Goal: Transaction & Acquisition: Purchase product/service

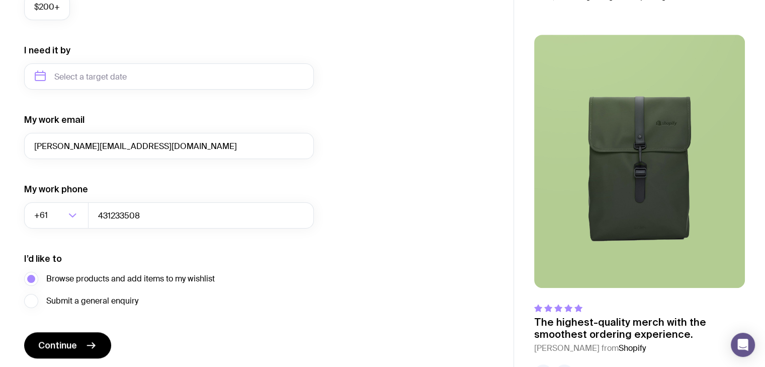
scroll to position [488, 0]
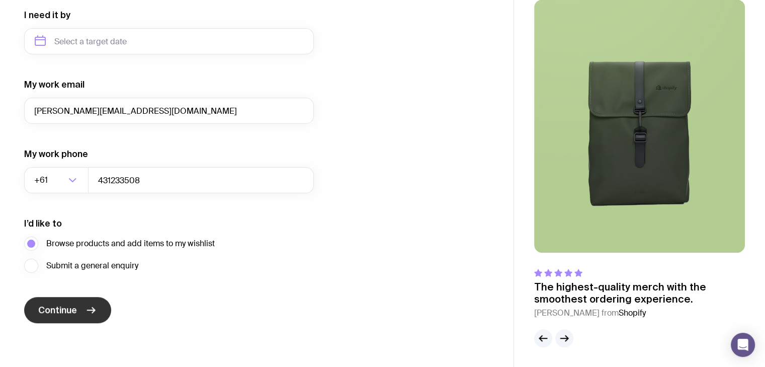
click at [104, 310] on button "Continue" at bounding box center [67, 310] width 87 height 26
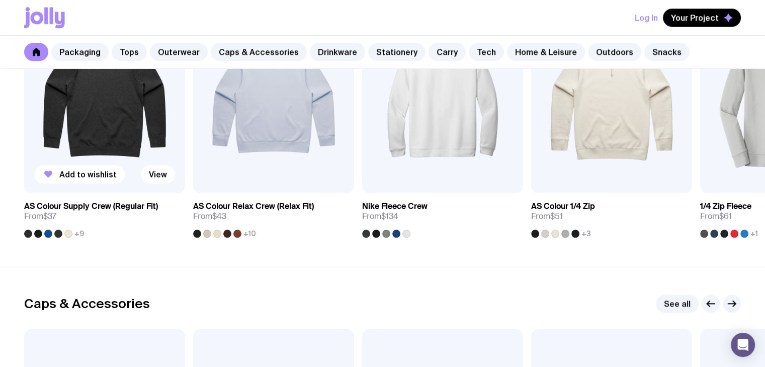
scroll to position [754, 0]
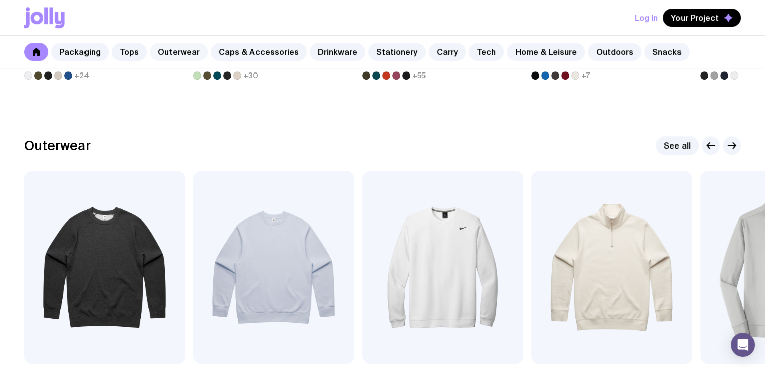
click at [182, 47] on link "Outerwear" at bounding box center [179, 52] width 58 height 18
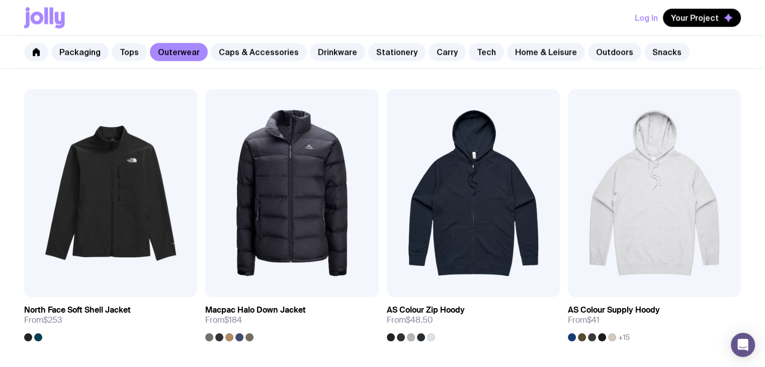
scroll to position [1307, 0]
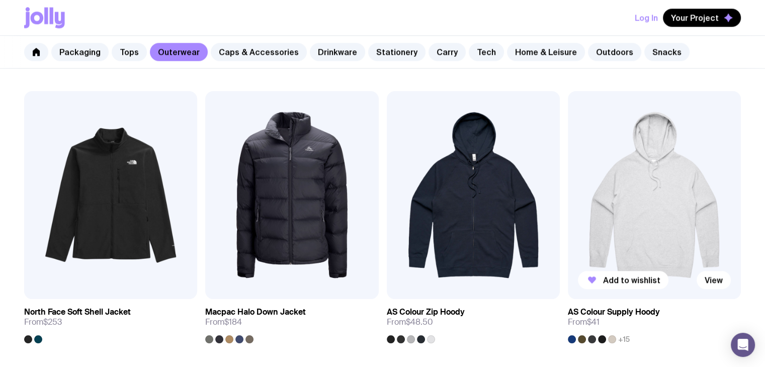
click at [632, 205] on img at bounding box center [654, 195] width 173 height 208
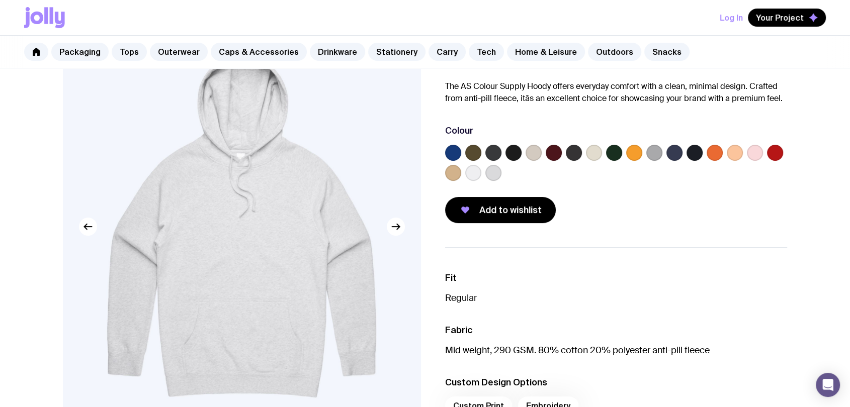
scroll to position [74, 0]
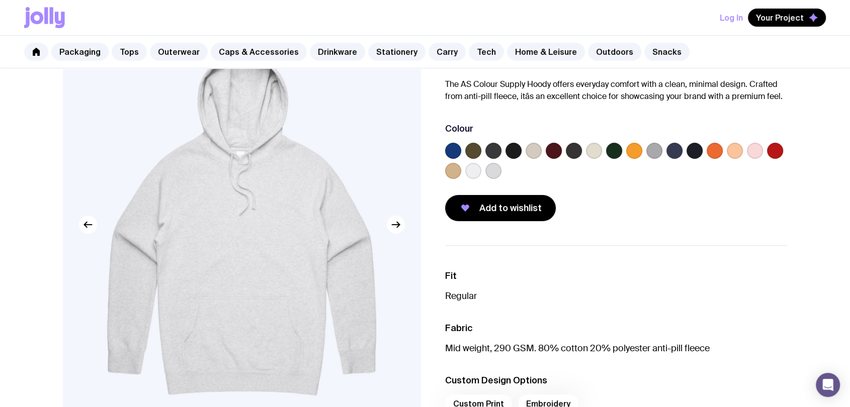
click at [457, 150] on label at bounding box center [453, 151] width 16 height 16
click at [0, 0] on input "radio" at bounding box center [0, 0] width 0 height 0
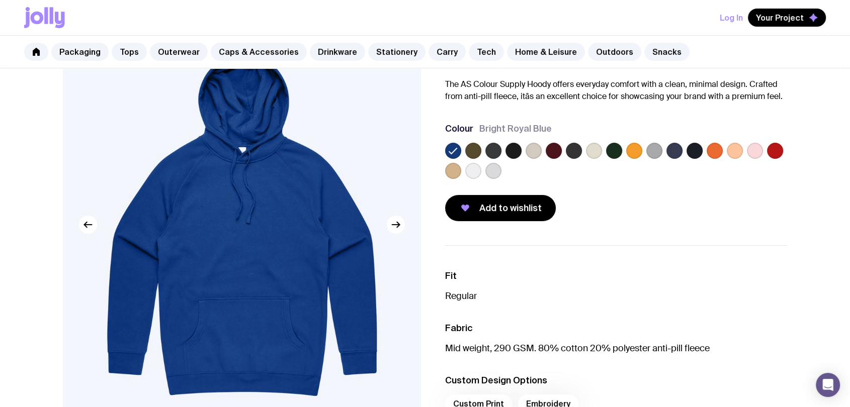
click at [471, 150] on label at bounding box center [473, 151] width 16 height 16
click at [0, 0] on input "radio" at bounding box center [0, 0] width 0 height 0
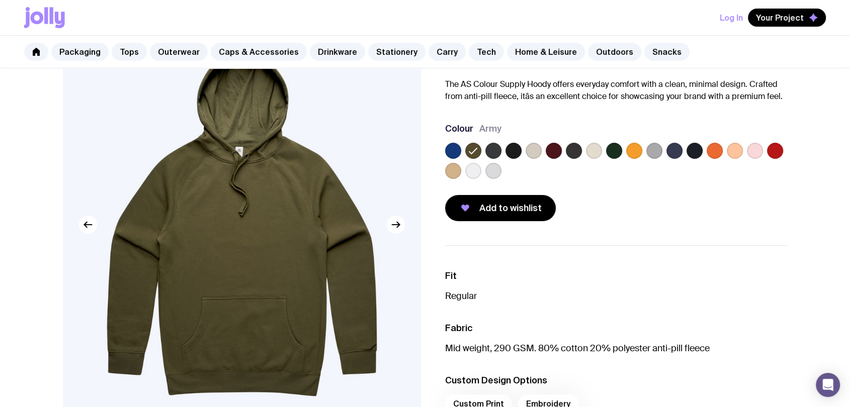
click at [491, 147] on label at bounding box center [493, 151] width 16 height 16
click at [0, 0] on input "radio" at bounding box center [0, 0] width 0 height 0
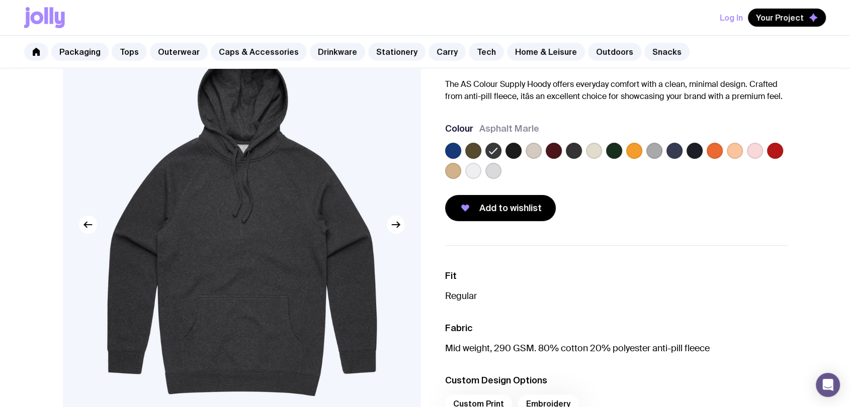
click at [506, 147] on label at bounding box center [513, 151] width 16 height 16
click at [0, 0] on input "radio" at bounding box center [0, 0] width 0 height 0
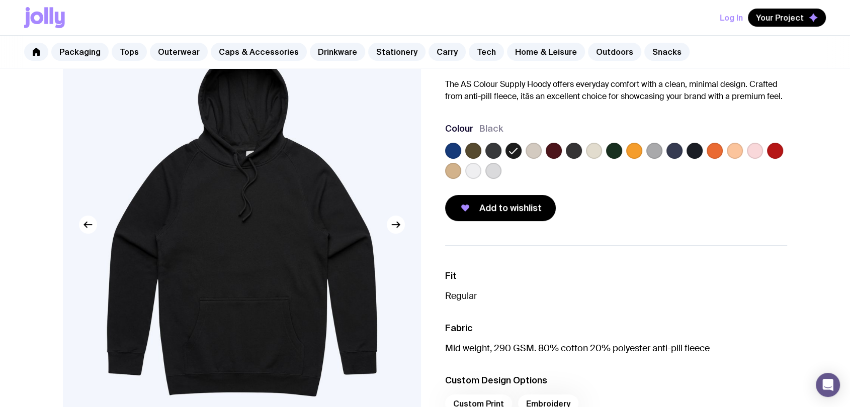
click at [545, 149] on div at bounding box center [553, 151] width 16 height 16
click at [536, 150] on label at bounding box center [533, 151] width 16 height 16
click at [0, 0] on input "radio" at bounding box center [0, 0] width 0 height 0
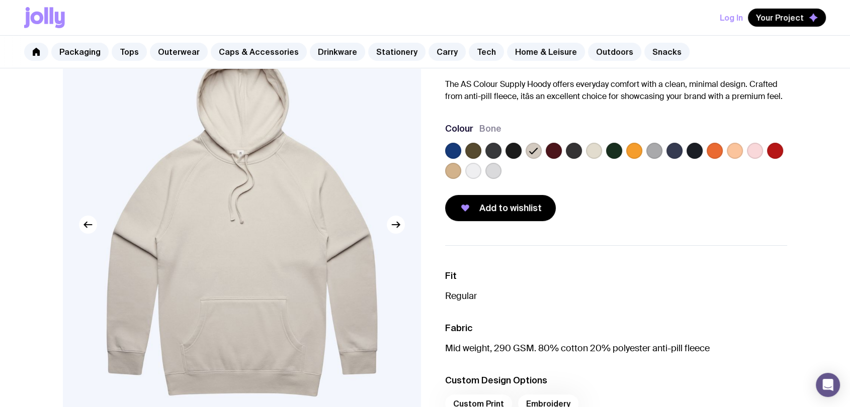
click at [545, 150] on label at bounding box center [553, 151] width 16 height 16
click at [0, 0] on input "radio" at bounding box center [0, 0] width 0 height 0
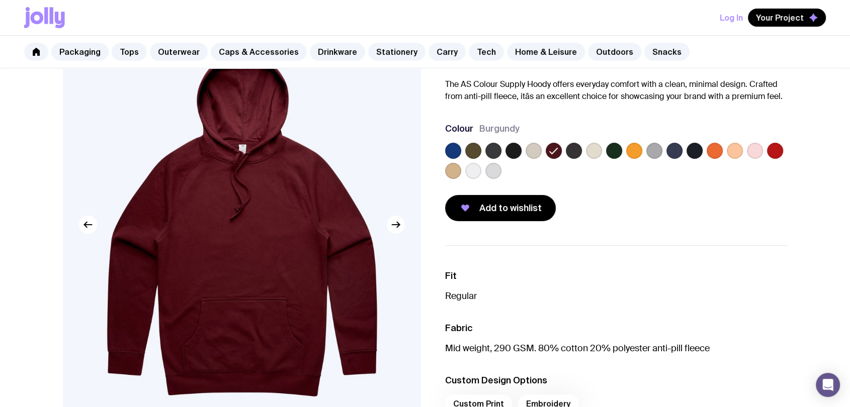
click at [572, 150] on label at bounding box center [574, 151] width 16 height 16
click at [0, 0] on input "radio" at bounding box center [0, 0] width 0 height 0
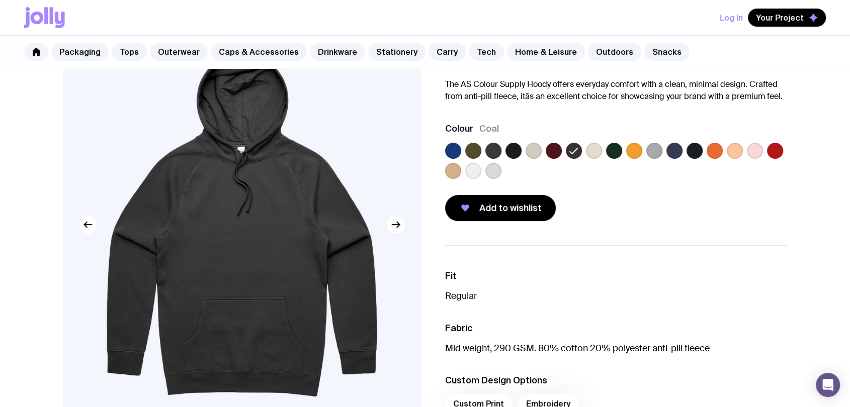
click at [588, 151] on label at bounding box center [594, 151] width 16 height 16
click at [0, 0] on input "radio" at bounding box center [0, 0] width 0 height 0
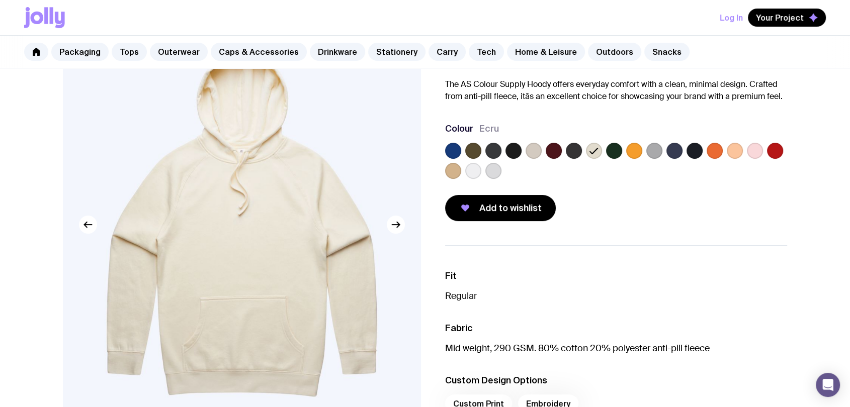
click at [612, 152] on label at bounding box center [614, 151] width 16 height 16
click at [0, 0] on input "radio" at bounding box center [0, 0] width 0 height 0
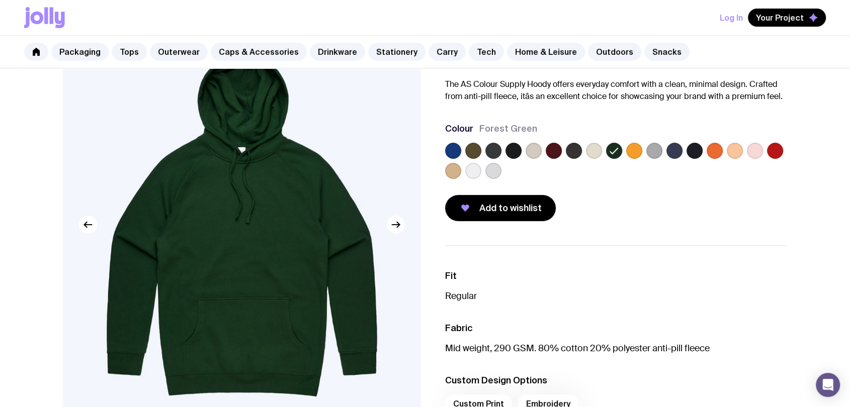
click at [631, 149] on label at bounding box center [634, 151] width 16 height 16
click at [0, 0] on input "radio" at bounding box center [0, 0] width 0 height 0
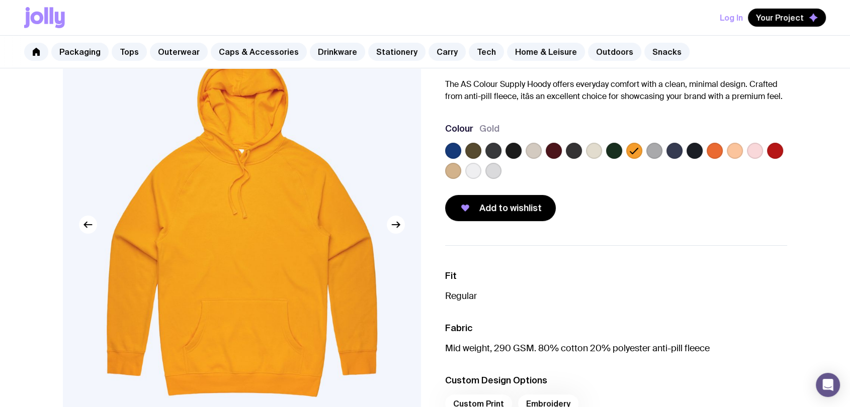
click at [655, 152] on label at bounding box center [654, 151] width 16 height 16
click at [0, 0] on input "radio" at bounding box center [0, 0] width 0 height 0
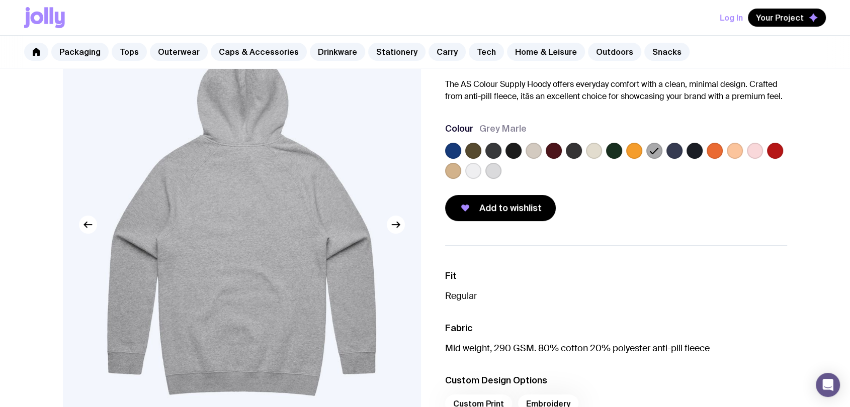
click at [665, 152] on div at bounding box center [616, 163] width 342 height 40
click at [671, 152] on label at bounding box center [674, 151] width 16 height 16
click at [0, 0] on input "radio" at bounding box center [0, 0] width 0 height 0
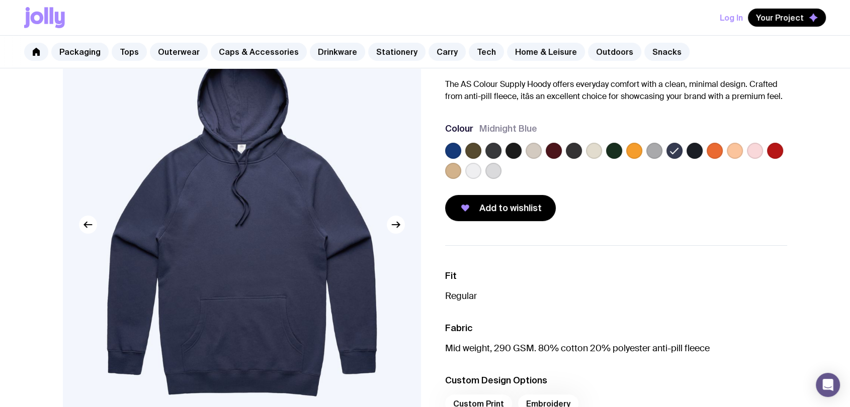
click at [691, 152] on label at bounding box center [694, 151] width 16 height 16
click at [0, 0] on input "radio" at bounding box center [0, 0] width 0 height 0
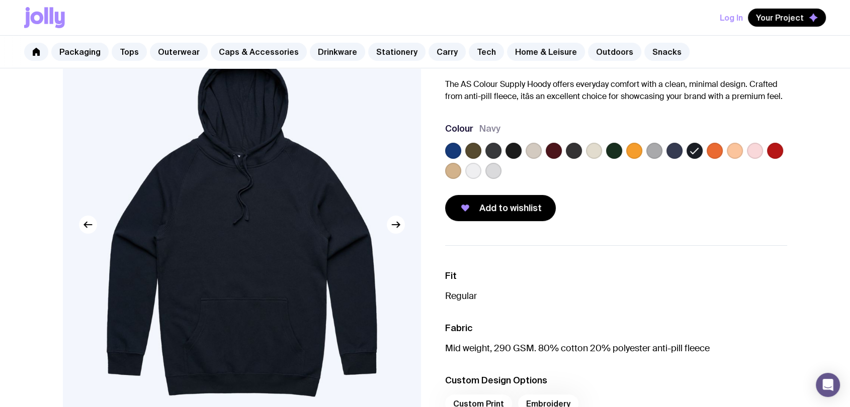
click at [711, 151] on label at bounding box center [714, 151] width 16 height 16
click at [0, 0] on input "radio" at bounding box center [0, 0] width 0 height 0
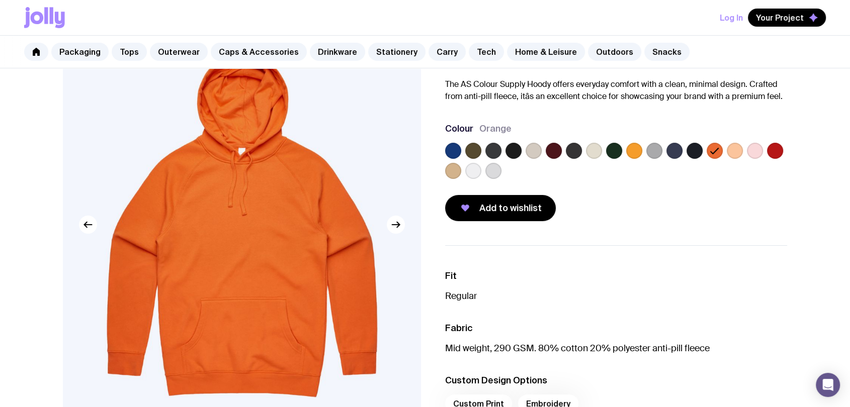
click at [700, 152] on label at bounding box center [694, 151] width 16 height 16
click at [0, 0] on input "radio" at bounding box center [0, 0] width 0 height 0
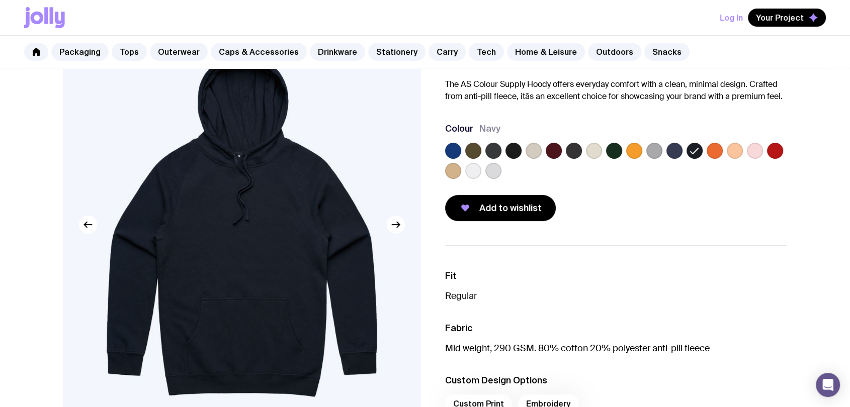
click at [706, 152] on label at bounding box center [714, 151] width 16 height 16
click at [0, 0] on input "radio" at bounding box center [0, 0] width 0 height 0
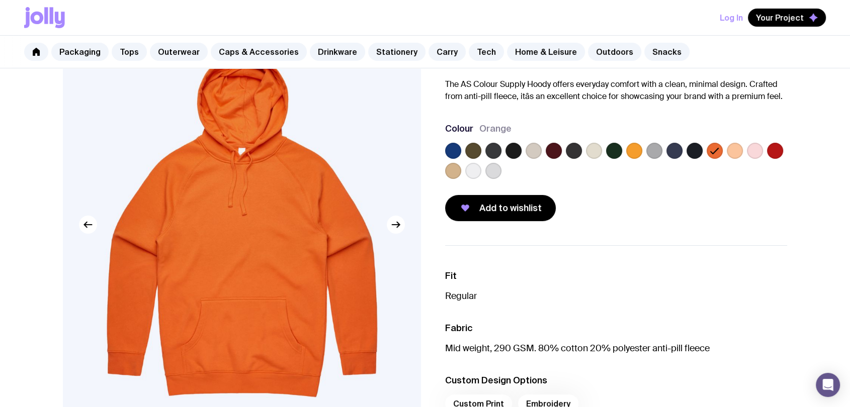
click at [734, 150] on label at bounding box center [734, 151] width 16 height 16
click at [0, 0] on input "radio" at bounding box center [0, 0] width 0 height 0
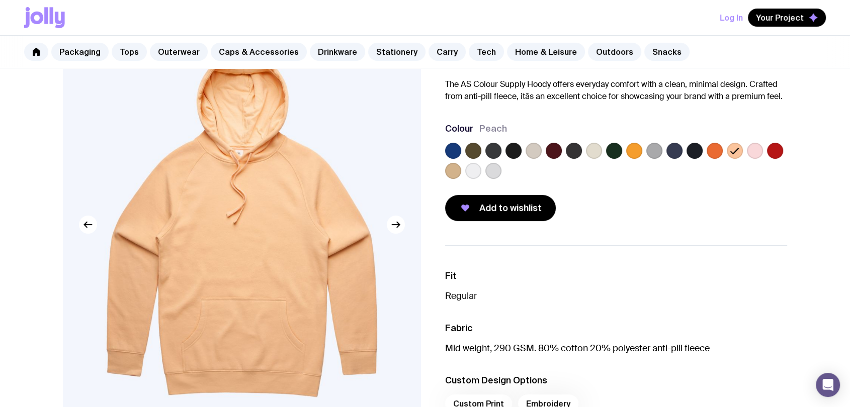
click at [750, 150] on label at bounding box center [755, 151] width 16 height 16
click at [0, 0] on input "radio" at bounding box center [0, 0] width 0 height 0
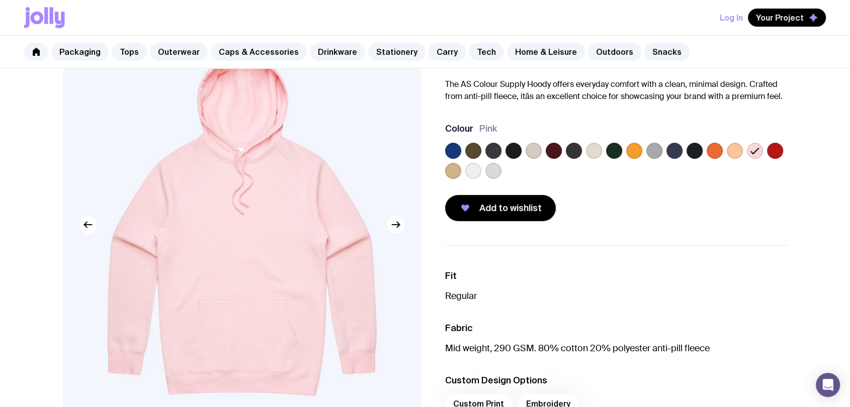
click at [764, 151] on label at bounding box center [775, 151] width 16 height 16
click at [0, 0] on input "radio" at bounding box center [0, 0] width 0 height 0
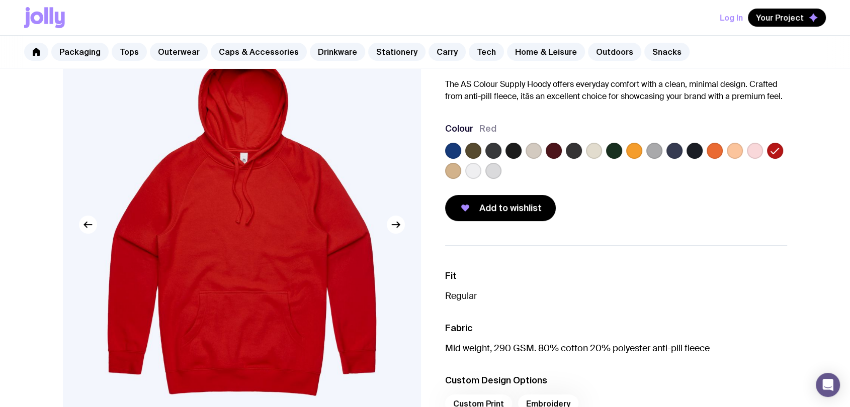
click at [453, 171] on label at bounding box center [453, 171] width 16 height 16
click at [0, 0] on input "radio" at bounding box center [0, 0] width 0 height 0
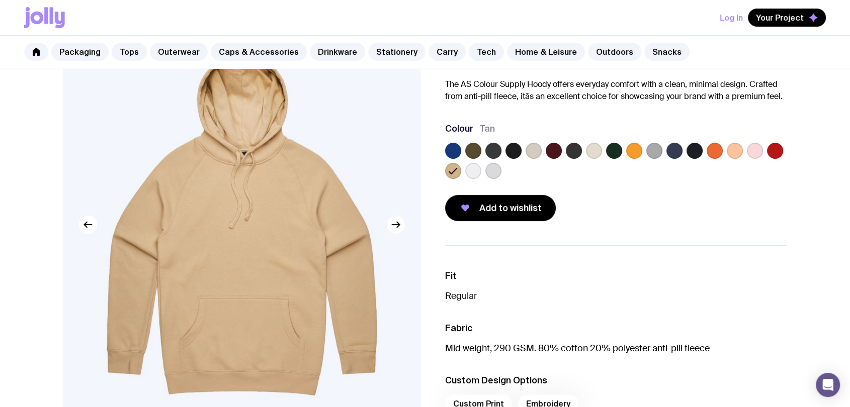
click at [468, 172] on label at bounding box center [473, 171] width 16 height 16
click at [0, 0] on input "radio" at bounding box center [0, 0] width 0 height 0
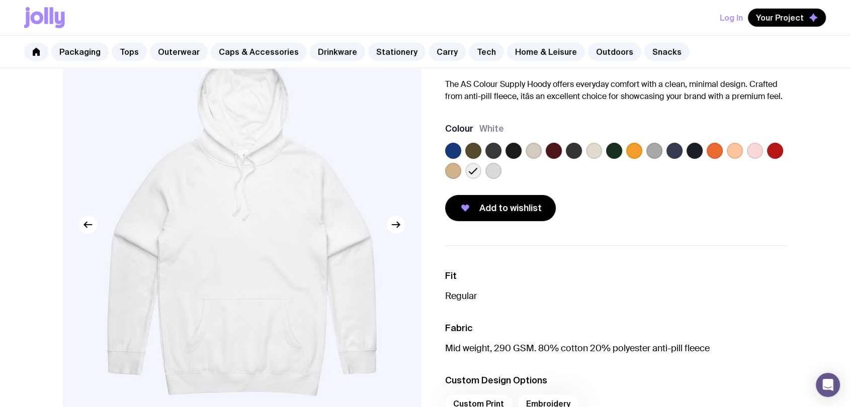
click at [486, 175] on div at bounding box center [493, 171] width 16 height 16
click at [494, 173] on label at bounding box center [493, 171] width 16 height 16
click at [0, 0] on input "radio" at bounding box center [0, 0] width 0 height 0
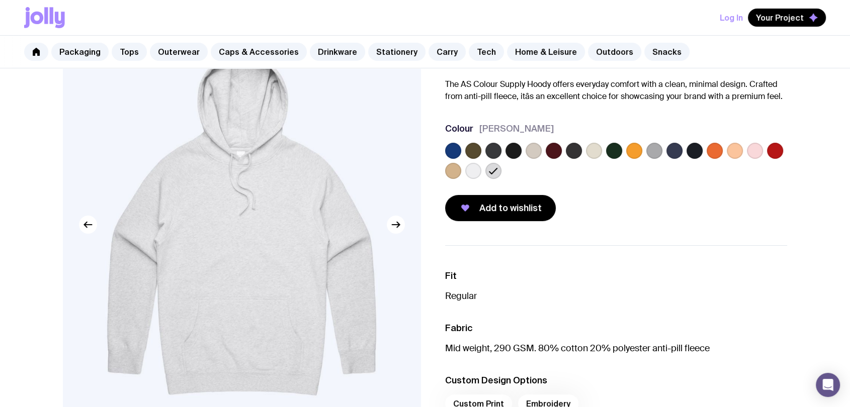
click at [764, 292] on div "AS Colour Supply Hoody From $41 Custom Design Included The AS Colour Supply Hoo…" at bounding box center [425, 262] width 772 height 505
click at [597, 151] on label at bounding box center [594, 151] width 16 height 16
click at [0, 0] on input "radio" at bounding box center [0, 0] width 0 height 0
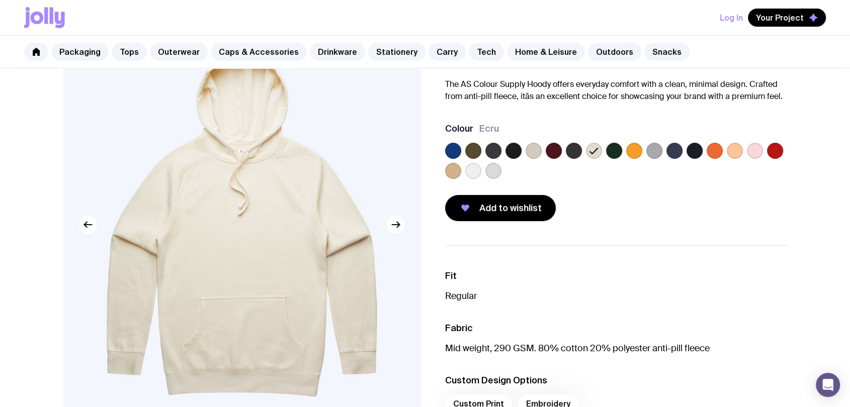
click at [473, 170] on label at bounding box center [473, 171] width 16 height 16
click at [0, 0] on input "radio" at bounding box center [0, 0] width 0 height 0
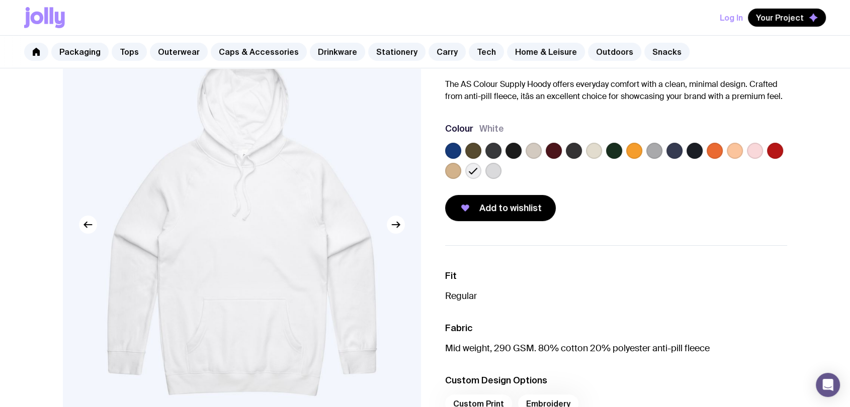
click at [454, 171] on label at bounding box center [453, 171] width 16 height 16
click at [0, 0] on input "radio" at bounding box center [0, 0] width 0 height 0
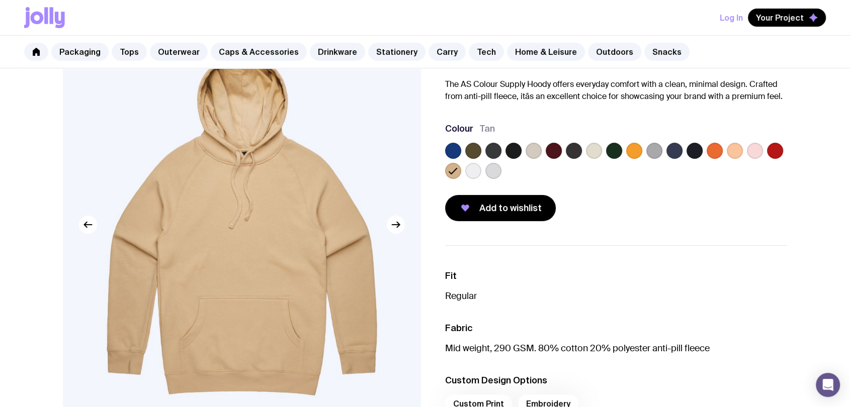
click at [497, 177] on div at bounding box center [493, 171] width 16 height 16
click at [477, 151] on label at bounding box center [473, 151] width 16 height 16
click at [0, 0] on input "radio" at bounding box center [0, 0] width 0 height 0
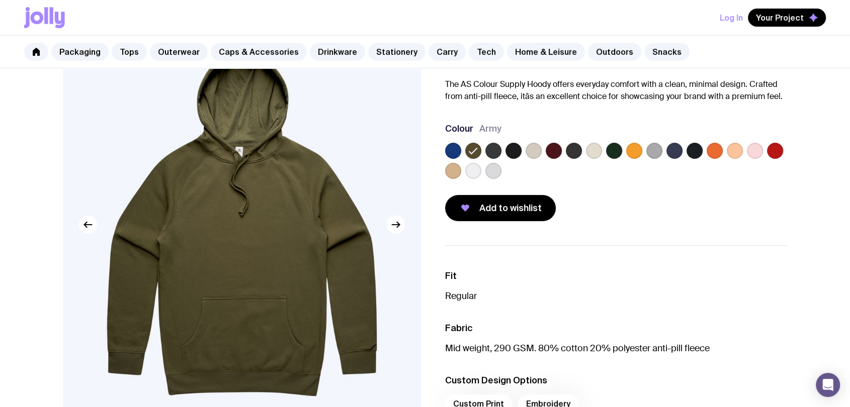
click at [496, 153] on label at bounding box center [493, 151] width 16 height 16
click at [0, 0] on input "radio" at bounding box center [0, 0] width 0 height 0
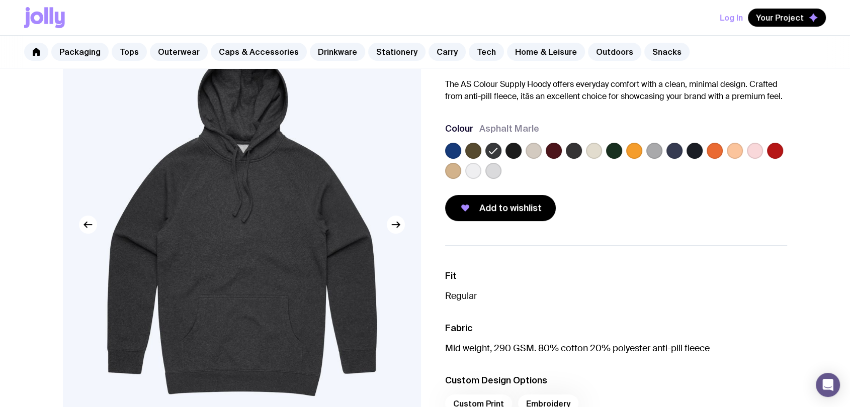
click at [513, 154] on label at bounding box center [513, 151] width 16 height 16
click at [0, 0] on input "radio" at bounding box center [0, 0] width 0 height 0
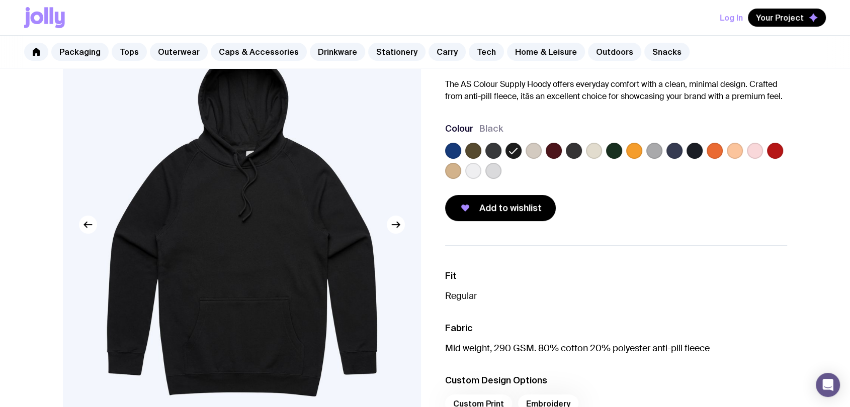
click at [531, 154] on label at bounding box center [533, 151] width 16 height 16
click at [0, 0] on input "radio" at bounding box center [0, 0] width 0 height 0
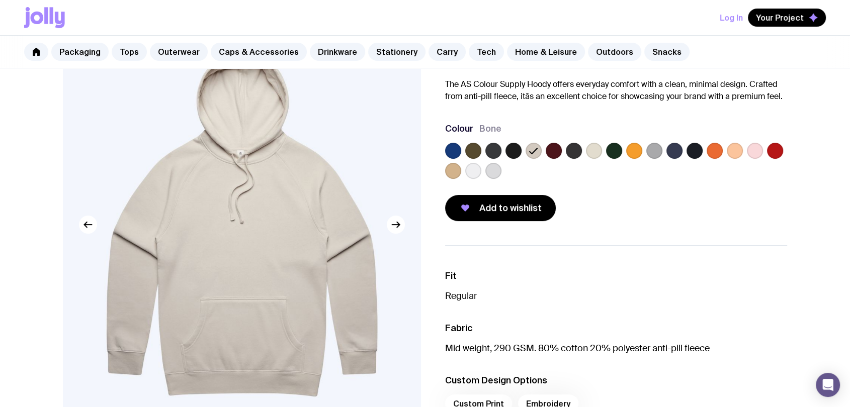
click at [475, 148] on label at bounding box center [473, 151] width 16 height 16
click at [0, 0] on input "radio" at bounding box center [0, 0] width 0 height 0
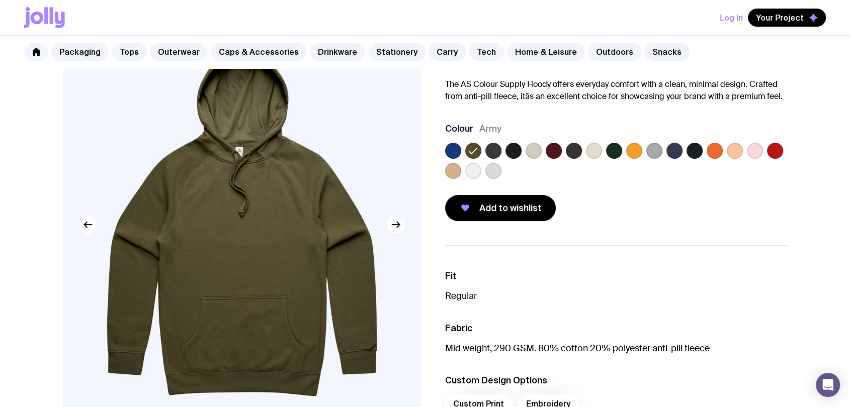
click at [510, 153] on label at bounding box center [513, 151] width 16 height 16
click at [0, 0] on input "radio" at bounding box center [0, 0] width 0 height 0
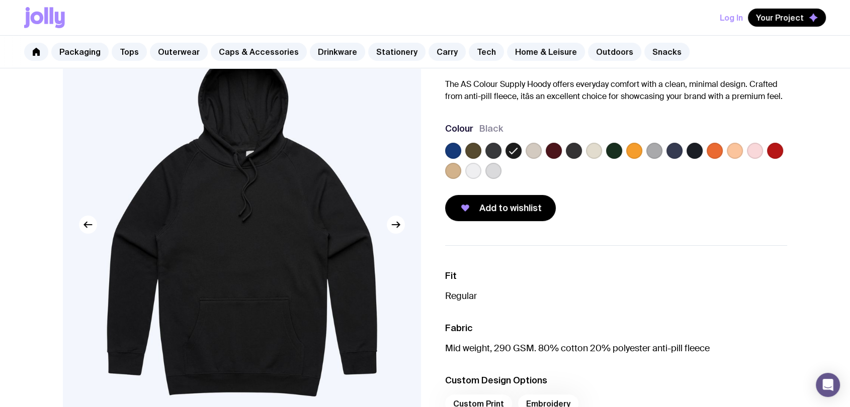
click at [533, 156] on label at bounding box center [533, 151] width 16 height 16
click at [0, 0] on input "radio" at bounding box center [0, 0] width 0 height 0
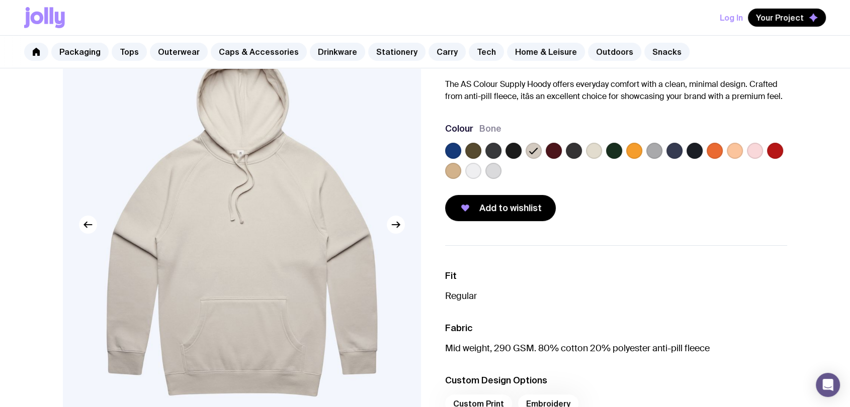
click at [477, 150] on label at bounding box center [473, 151] width 16 height 16
click at [0, 0] on input "radio" at bounding box center [0, 0] width 0 height 0
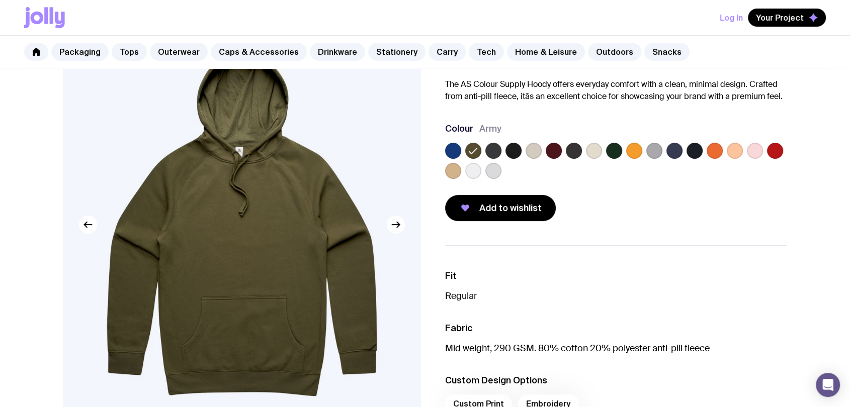
click at [764, 298] on p "Regular" at bounding box center [616, 296] width 342 height 12
click at [764, 325] on div "AS Colour Supply Hoody From $41 Custom Design Included The AS Colour Supply Hoo…" at bounding box center [425, 262] width 772 height 505
click at [670, 154] on label at bounding box center [674, 151] width 16 height 16
click at [0, 0] on input "radio" at bounding box center [0, 0] width 0 height 0
